Goal: Task Accomplishment & Management: Manage account settings

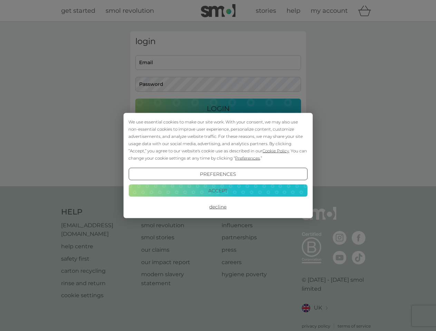
click at [276, 151] on span "Cookie Policy" at bounding box center [275, 150] width 27 height 5
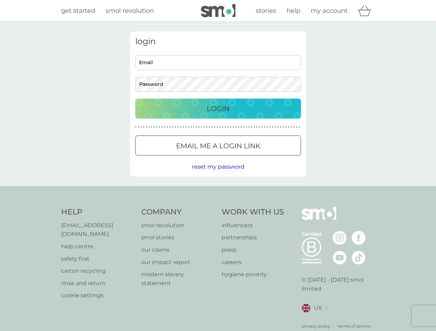
click at [247, 158] on div "login Email Password Login ● ● ● ● ● ● ● ● ● ● ● ● ● ● ● ● ● ● ● ● ● ● ● ● ● ● …" at bounding box center [218, 103] width 176 height 145
click at [218, 174] on div "login Email Password Login ● ● ● ● ● ● ● ● ● ● ● ● ● ● ● ● ● ● ● ● ● ● ● ● ● ● …" at bounding box center [218, 103] width 176 height 145
click at [218, 207] on div "Help [EMAIL_ADDRESS][DOMAIN_NAME] help centre safety first carton recycling rin…" at bounding box center [218, 268] width 314 height 123
click at [218, 190] on div "Help [EMAIL_ADDRESS][DOMAIN_NAME] help centre safety first carton recycling rin…" at bounding box center [218, 268] width 436 height 164
